Goal: Transaction & Acquisition: Purchase product/service

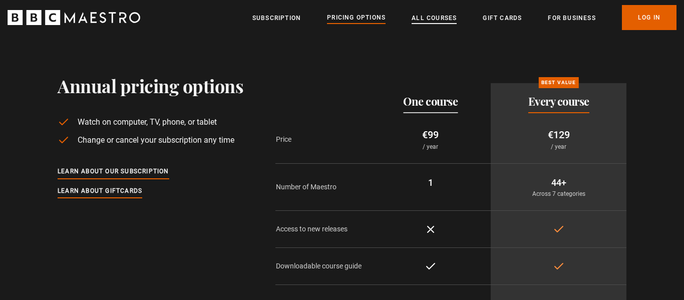
click at [412, 21] on link "All Courses" at bounding box center [434, 18] width 45 height 10
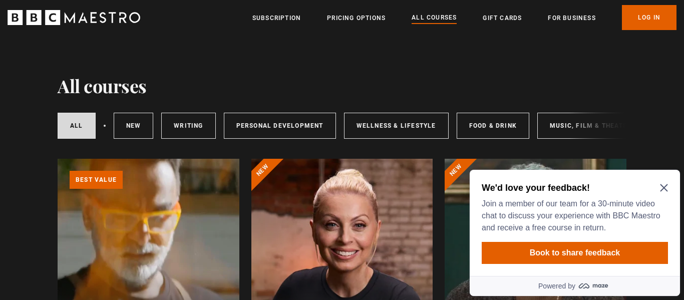
click at [657, 185] on h2 "We'd love your feedback!" at bounding box center [573, 188] width 182 height 12
click at [663, 187] on icon "Close Maze Prompt" at bounding box center [664, 188] width 8 height 8
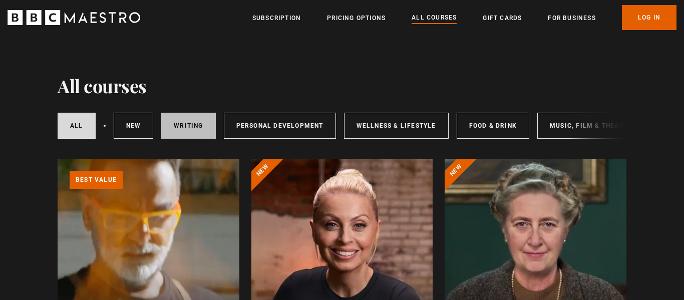
click at [183, 134] on link "Writing" at bounding box center [188, 126] width 54 height 26
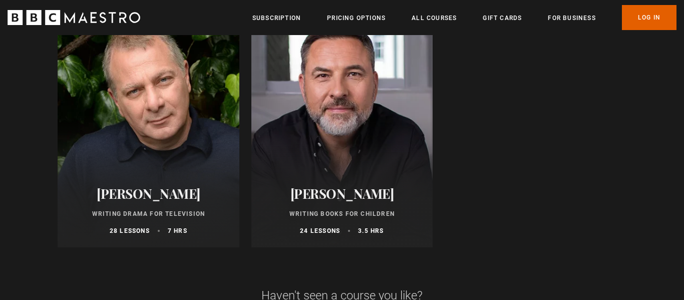
scroll to position [1162, 0]
click at [282, 17] on link "Subscription" at bounding box center [276, 18] width 49 height 10
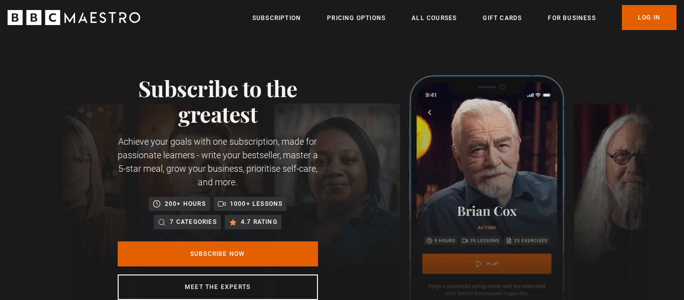
click at [372, 70] on div "Subscribe to the greatest Achieve your goals with one subscription, made for pa…" at bounding box center [342, 189] width 684 height 309
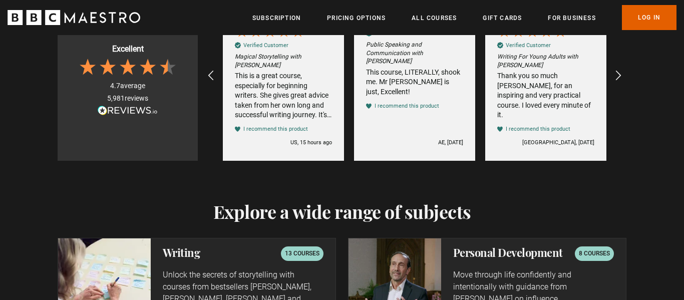
scroll to position [1523, 0]
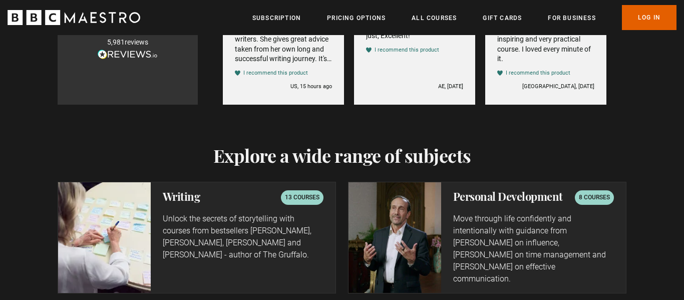
click at [304, 193] on p "13 courses" at bounding box center [302, 197] width 35 height 10
click at [183, 200] on h2 "Writing" at bounding box center [182, 196] width 38 height 12
click at [230, 263] on div "Writing 13 courses Unlock the secrets of storytelling with courses from bestsel…" at bounding box center [243, 237] width 185 height 110
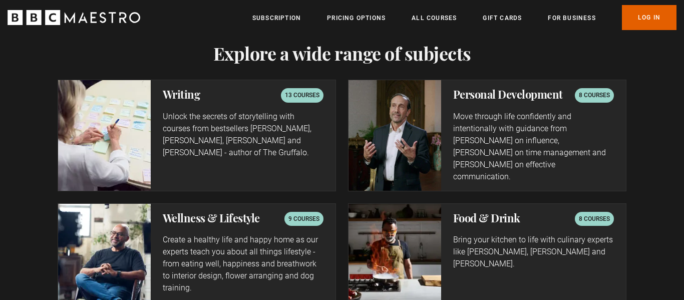
scroll to position [1683, 0]
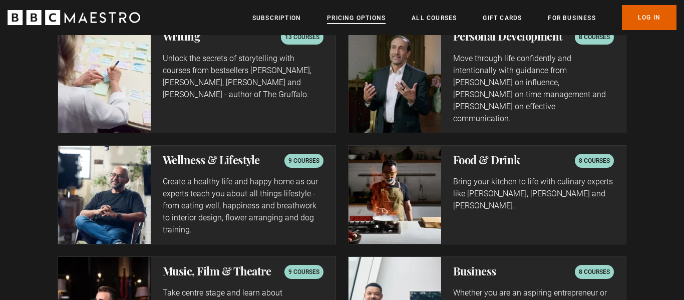
click at [360, 17] on link "Pricing Options" at bounding box center [356, 18] width 59 height 10
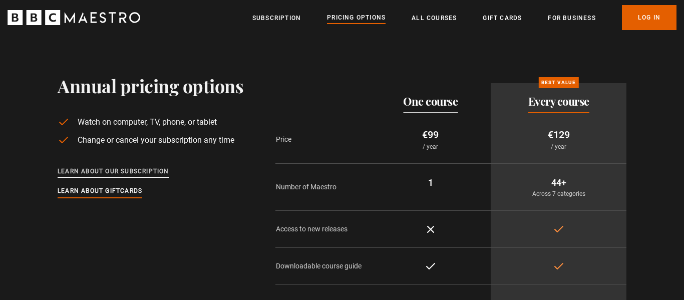
click at [147, 167] on link "Learn about our subscription" at bounding box center [114, 171] width 112 height 11
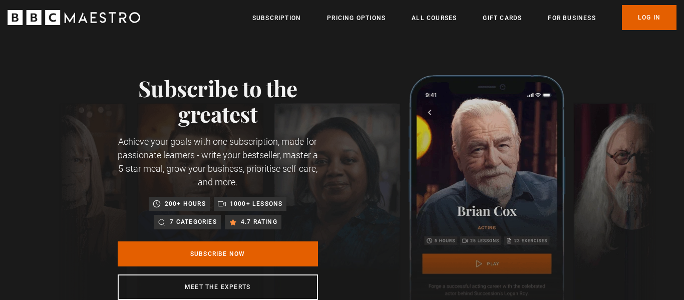
scroll to position [0, 131]
click at [432, 18] on link "All Courses" at bounding box center [434, 18] width 45 height 10
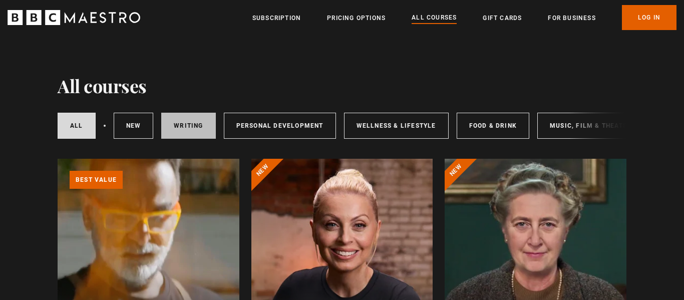
click at [184, 124] on link "Writing" at bounding box center [188, 126] width 54 height 26
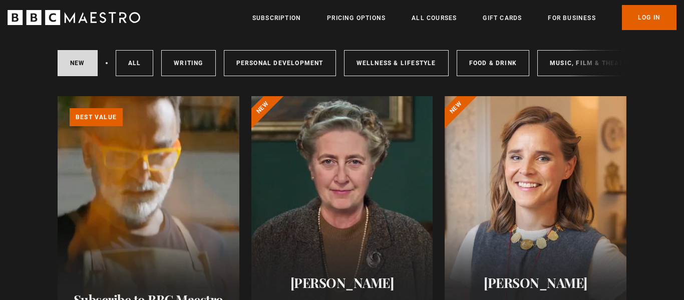
scroll to position [60, 0]
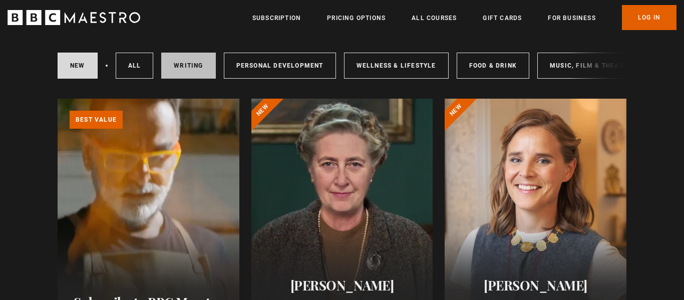
click at [177, 61] on link "Writing" at bounding box center [188, 66] width 54 height 26
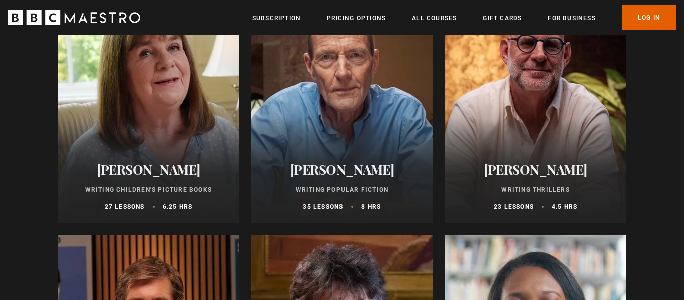
scroll to position [681, 0]
click at [148, 182] on div "Julia Donaldson Writing Children's Picture Books 27 lessons 6.25 hrs" at bounding box center [149, 186] width 182 height 74
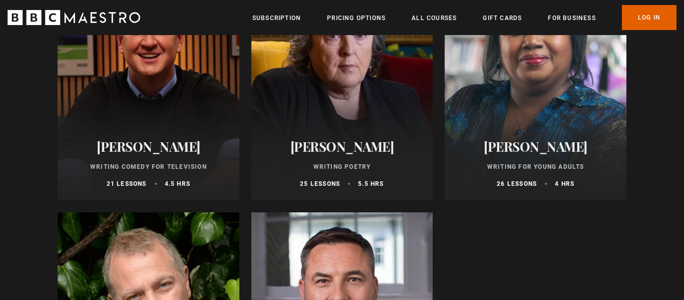
scroll to position [922, 0]
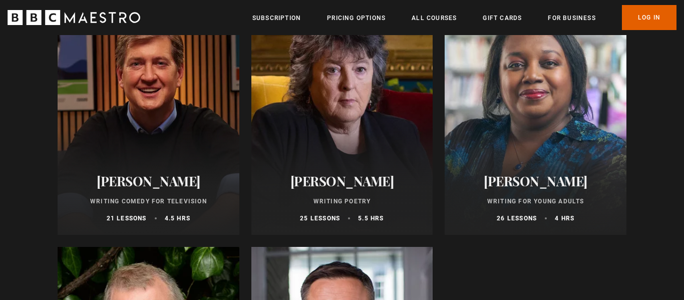
click at [572, 164] on div "Malorie Blackman Writing for Young Adults 26 lessons 4 hrs" at bounding box center [536, 198] width 182 height 74
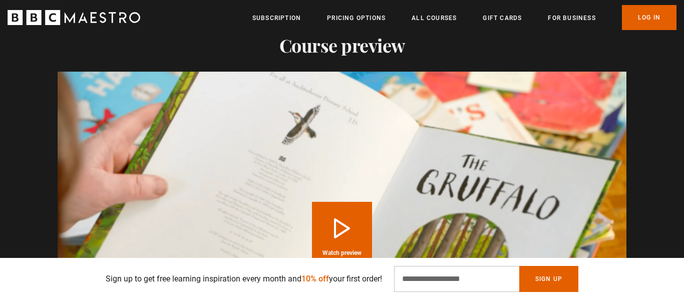
scroll to position [982, 0]
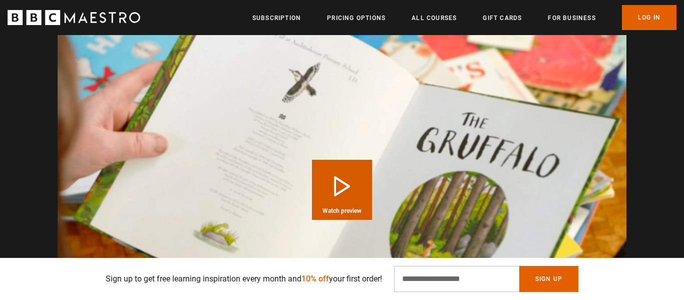
click at [337, 183] on button "Play Course overview for Writing Children's Picture Books with Julia Donaldson …" at bounding box center [342, 190] width 60 height 60
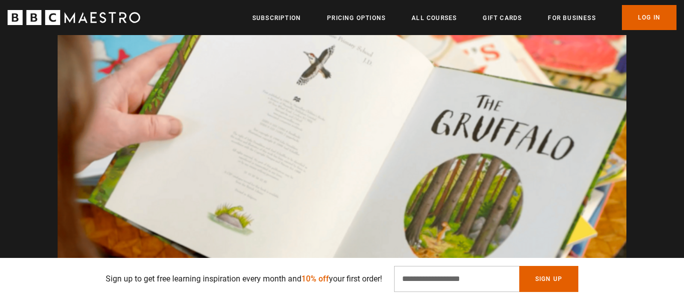
scroll to position [0, 656]
click at [25, 267] on div "Thanks for signing up. Check your inbox - your discount code is on the way! Oop…" at bounding box center [342, 279] width 645 height 42
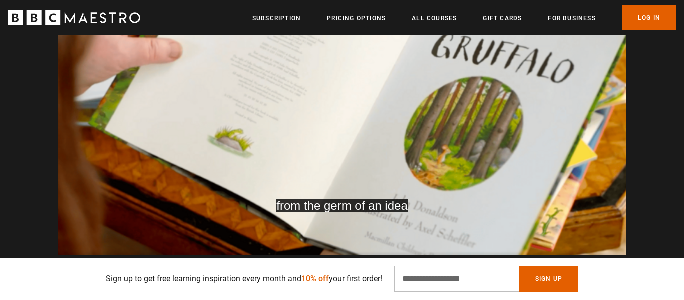
scroll to position [1080, 0]
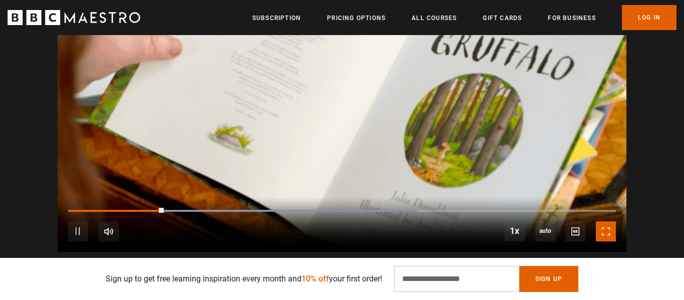
click at [612, 221] on span "Video Player" at bounding box center [606, 231] width 20 height 20
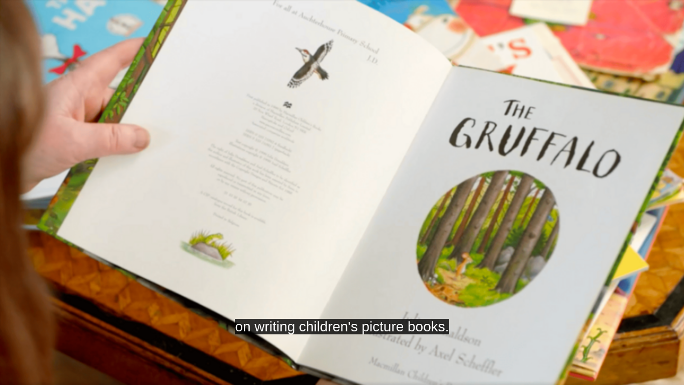
scroll to position [0, 1838]
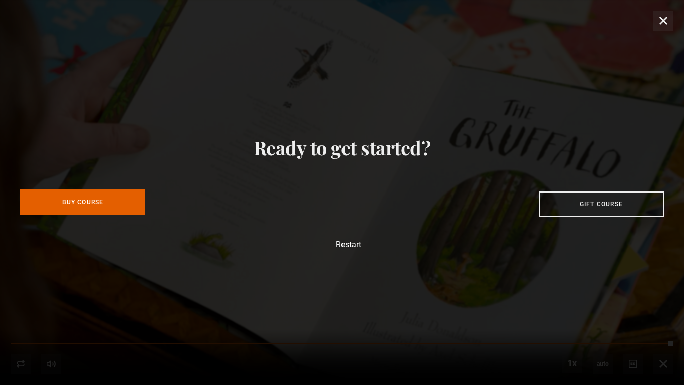
click at [135, 203] on link "Buy Course" at bounding box center [82, 201] width 125 height 25
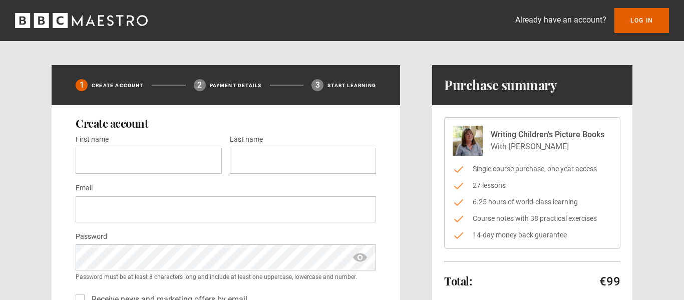
click at [417, 275] on div "1 Create Account 2 Payment details 3 Start learning Create account First name *…" at bounding box center [342, 263] width 581 height 396
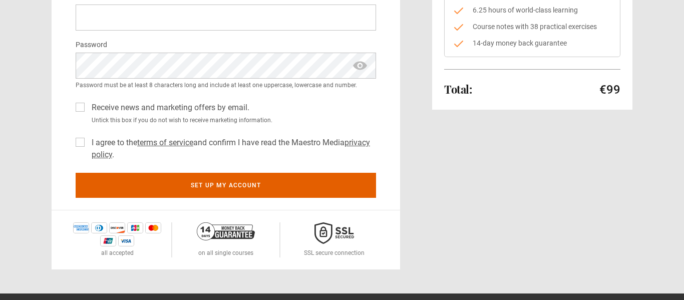
scroll to position [240, 0]
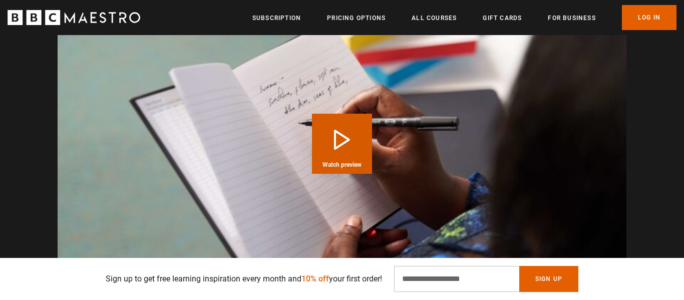
scroll to position [1021, 0]
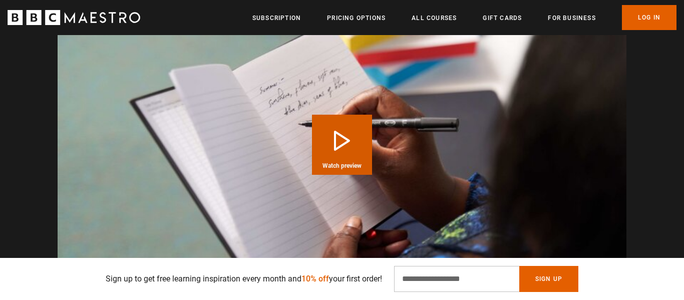
click at [333, 143] on button "Play Course overview for Writing for Young Adults with [PERSON_NAME] Watch prev…" at bounding box center [342, 145] width 60 height 60
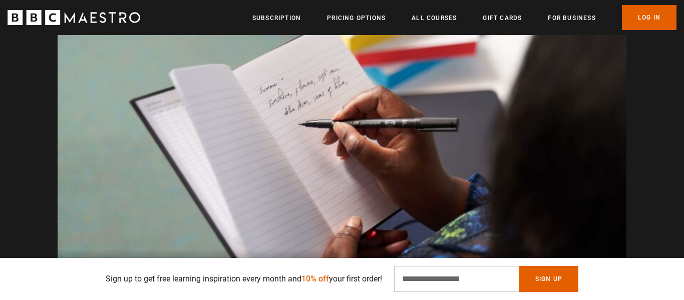
scroll to position [0, 263]
click at [577, 195] on video "Video Player" at bounding box center [342, 144] width 569 height 320
click at [325, 149] on video "Video Player" at bounding box center [342, 144] width 569 height 320
click at [408, 169] on video "Video Player" at bounding box center [342, 144] width 569 height 320
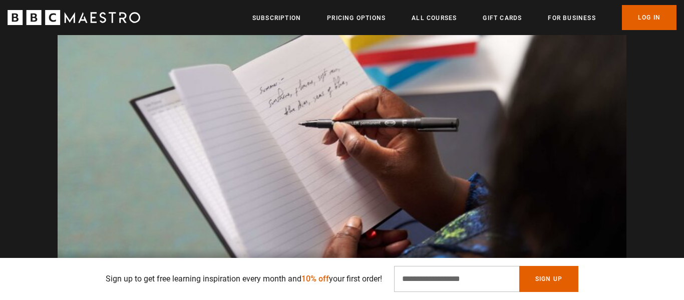
click at [331, 63] on video "Video Player" at bounding box center [342, 144] width 569 height 320
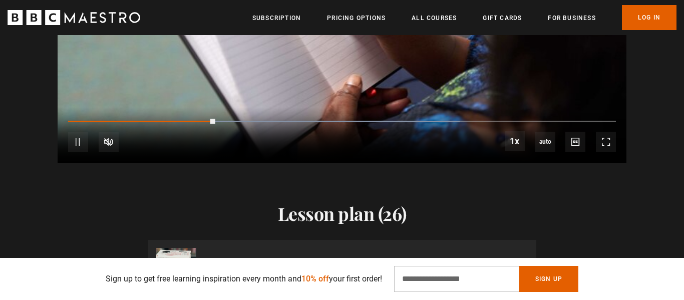
scroll to position [0, 788]
click at [101, 145] on span "Video Player" at bounding box center [109, 142] width 20 height 20
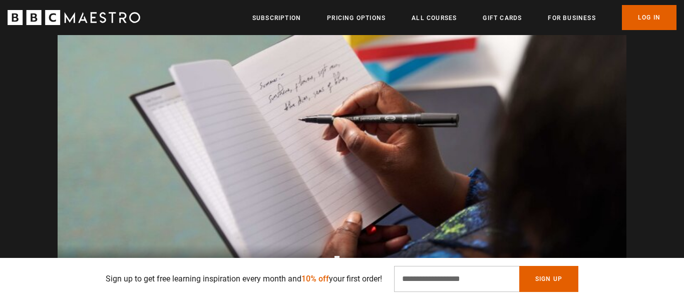
scroll to position [0, 1181]
click at [340, 161] on video "Video Player" at bounding box center [342, 140] width 569 height 320
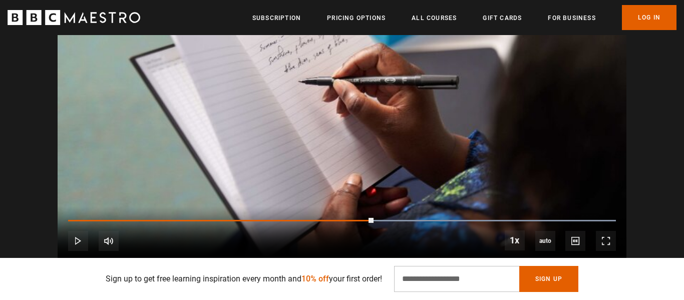
scroll to position [1142, 0]
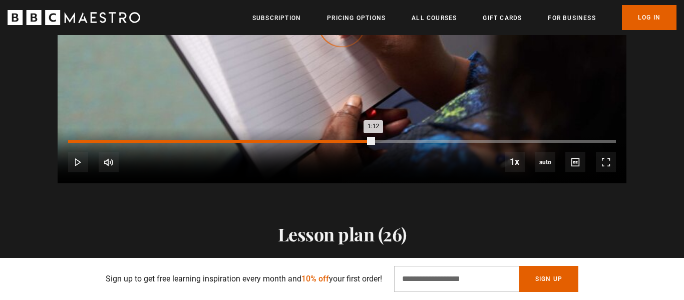
drag, startPoint x: 368, startPoint y: 141, endPoint x: 79, endPoint y: 142, distance: 289.1
click at [79, 142] on div "Loaded : 0.00% 0:02 1:12" at bounding box center [342, 141] width 548 height 3
click at [79, 142] on div "0:02" at bounding box center [80, 141] width 2 height 3
drag, startPoint x: 364, startPoint y: 145, endPoint x: 261, endPoint y: 140, distance: 103.3
click at [261, 140] on div "10s Skip Back 10 seconds Play 10s Skip Forward 10 seconds Loaded : 30.28% 0:46 …" at bounding box center [342, 156] width 569 height 56
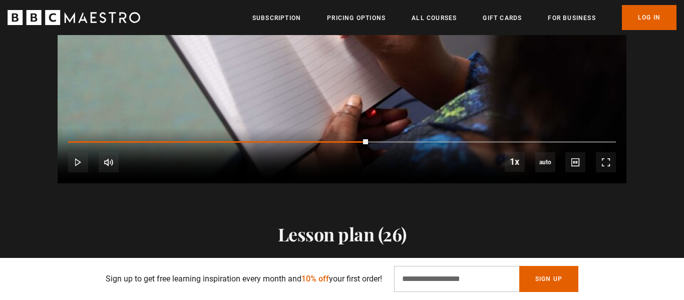
scroll to position [0, 1444]
drag, startPoint x: 365, startPoint y: 141, endPoint x: 73, endPoint y: 139, distance: 292.6
click at [73, 139] on div "10s Skip Back 10 seconds Play 10s Skip Forward 10 seconds Loaded : 0.00% 0:01 1…" at bounding box center [342, 156] width 569 height 56
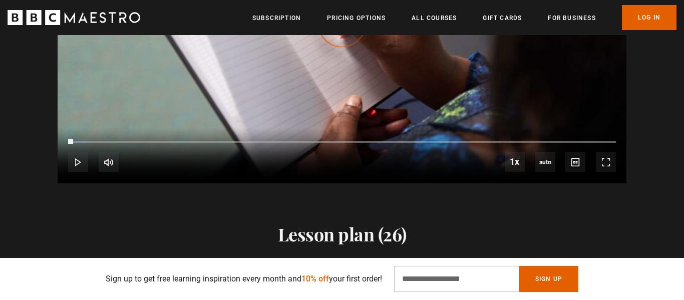
click at [73, 141] on div "0:01" at bounding box center [70, 142] width 5 height 2
click at [607, 161] on span "Video Player" at bounding box center [606, 162] width 20 height 20
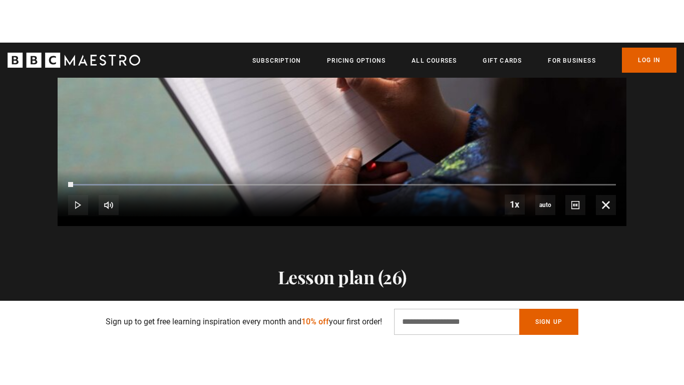
scroll to position [1025, 0]
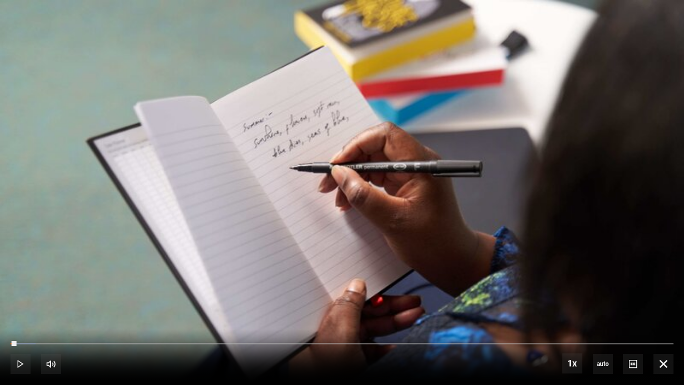
click at [436, 177] on video "Video Player" at bounding box center [342, 192] width 684 height 385
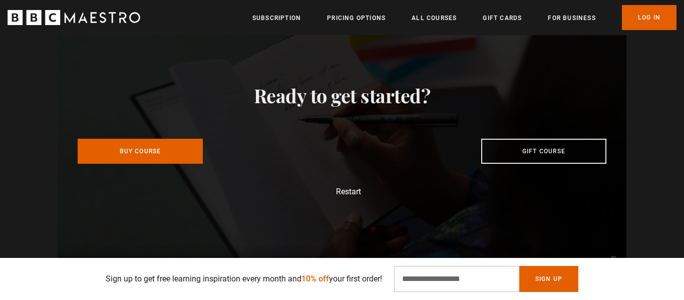
scroll to position [0, 1313]
